Goal: Navigation & Orientation: Find specific page/section

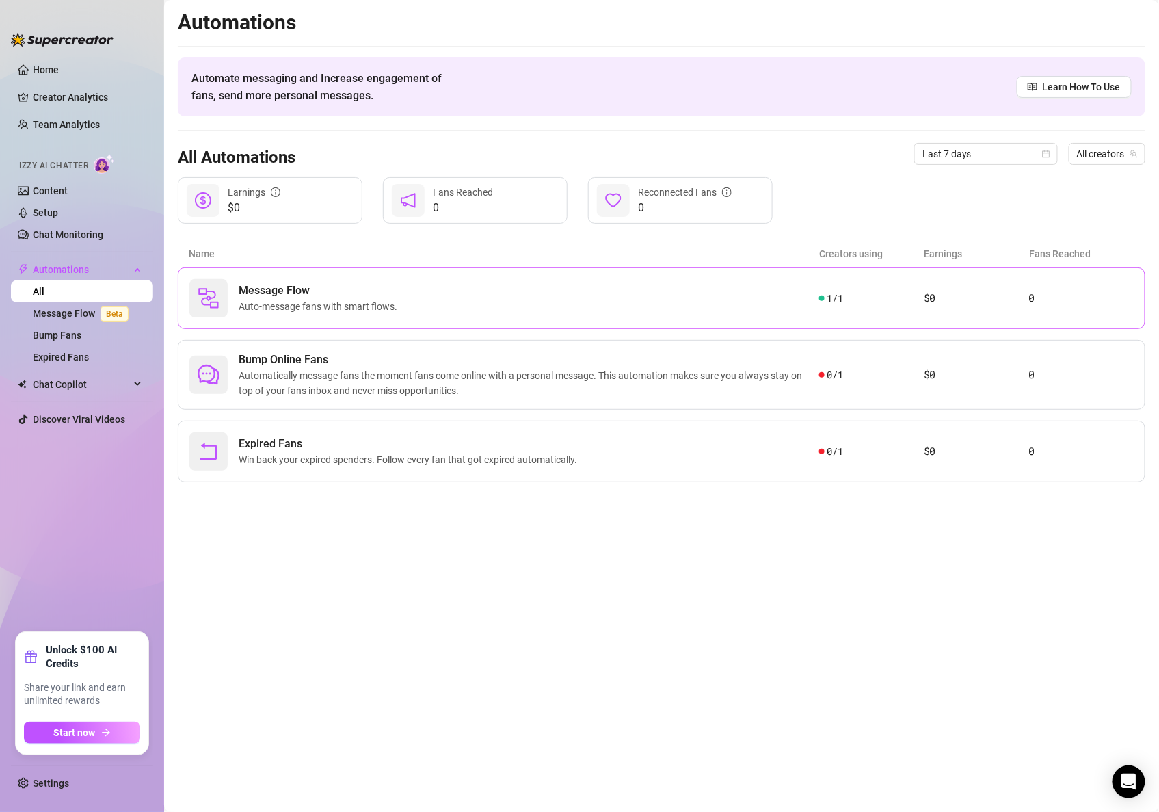
click at [293, 292] on span "Message Flow" at bounding box center [321, 290] width 164 height 16
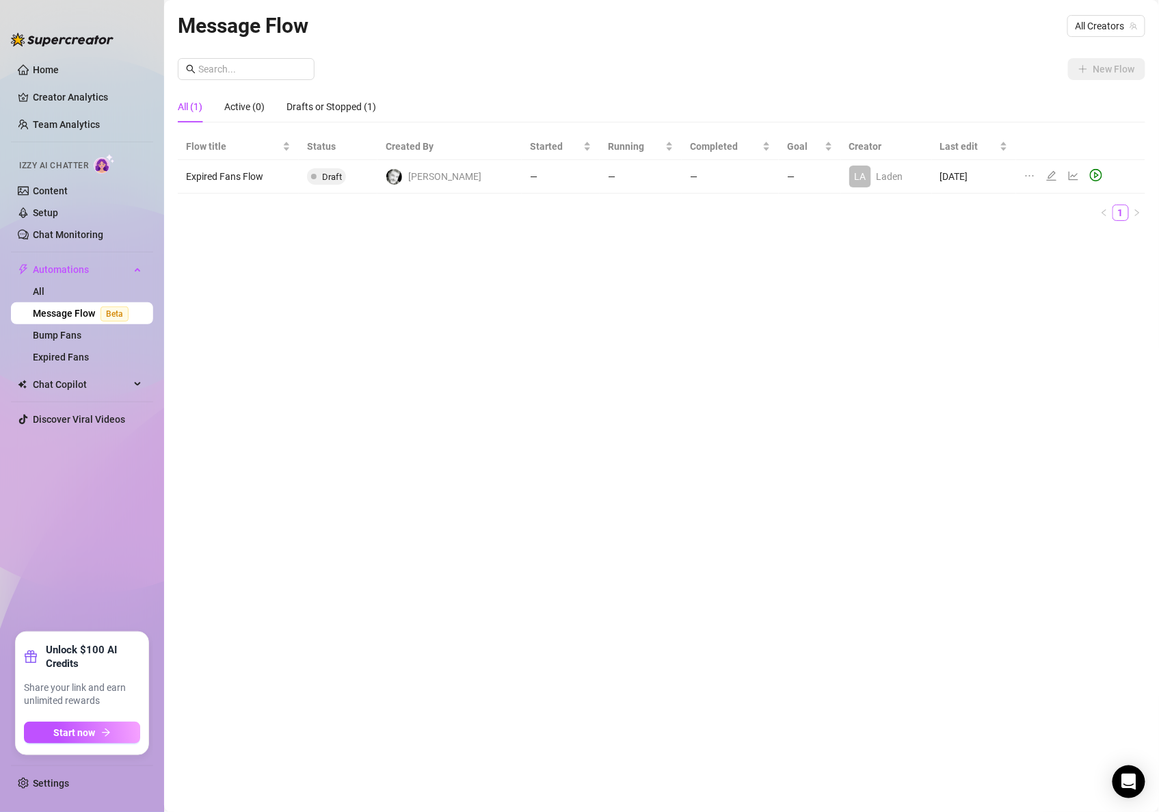
click at [40, 55] on ul "Home Creator Analytics Team Analytics Izzy AI Chatter Content Setup Chat Monito…" at bounding box center [82, 339] width 142 height 573
click at [43, 64] on link "Home" at bounding box center [46, 69] width 26 height 11
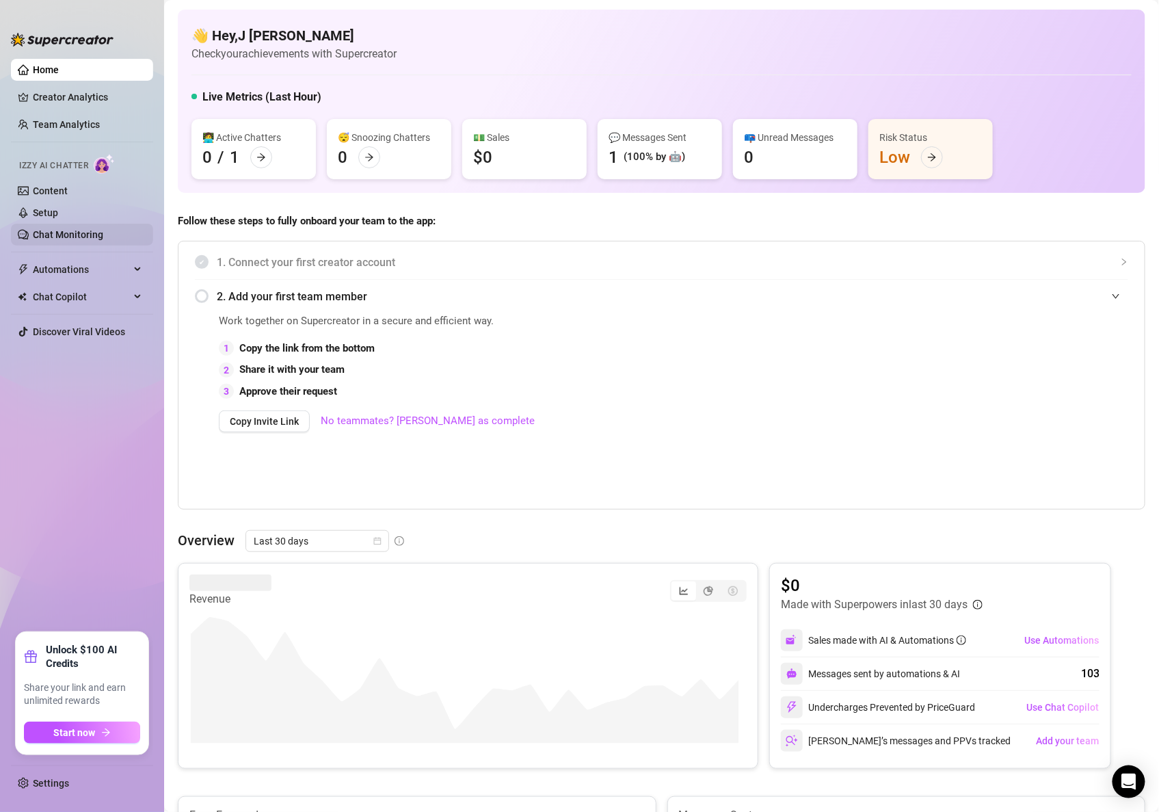
click at [48, 229] on link "Chat Monitoring" at bounding box center [68, 234] width 70 height 11
